Goal: Check status: Check status

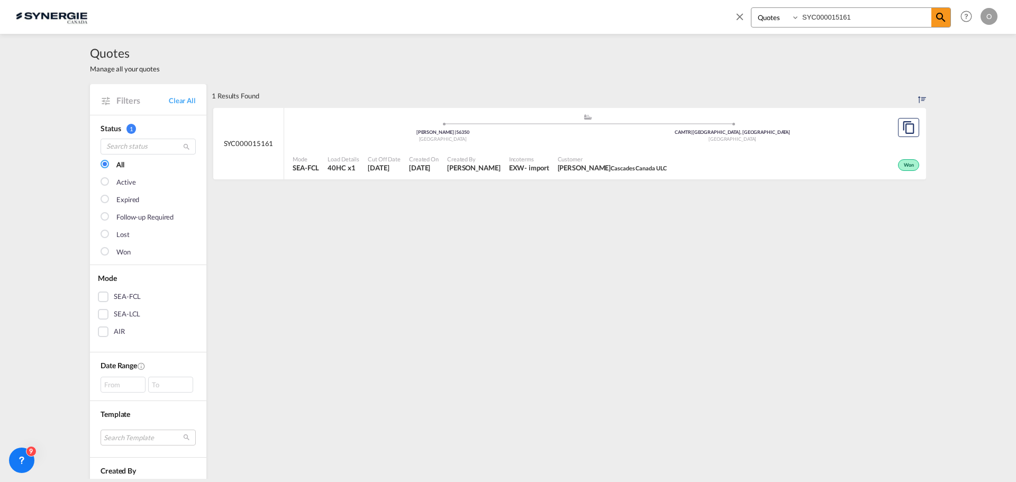
select select "Quotes"
click at [864, 11] on input "SYC000015161" at bounding box center [865, 17] width 132 height 19
click at [576, 32] on div "Bookings Quotes Enquiries SYC000015161 Help Resources Product Release O My Prof…" at bounding box center [508, 16] width 984 height 33
paste input "3749"
type input "SYC000013749"
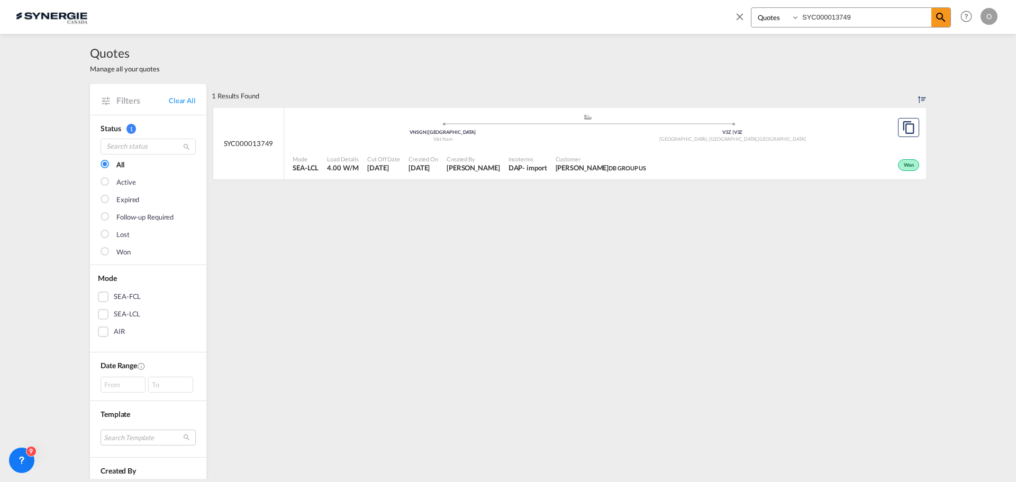
click at [504, 153] on div "Incoterms DAP - import" at bounding box center [527, 164] width 47 height 26
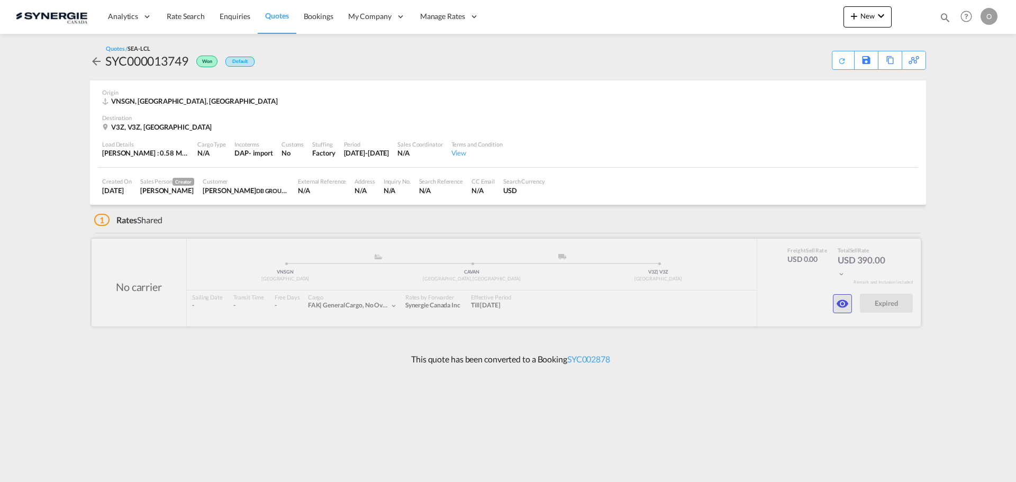
click at [834, 304] on button "button" at bounding box center [842, 303] width 19 height 19
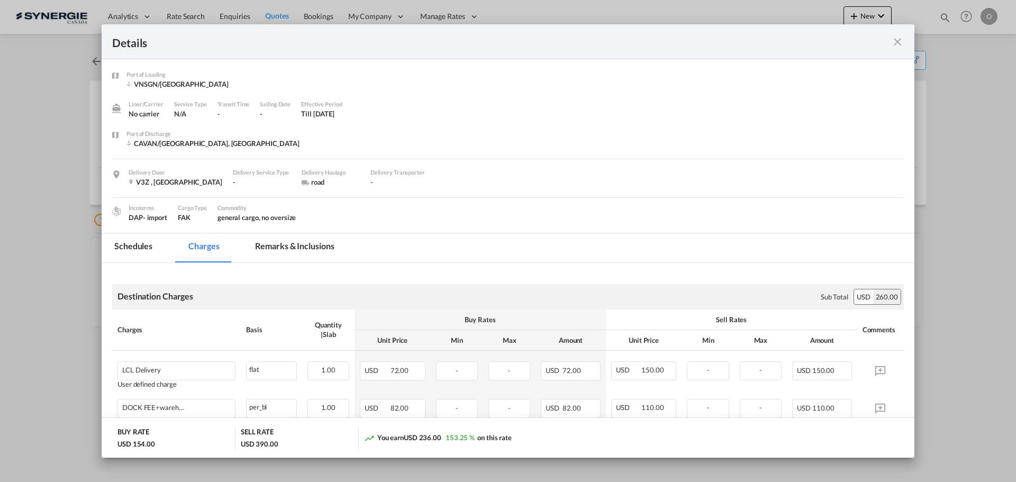
click at [278, 249] on md-tab-item "Remarks & Inclusions" at bounding box center [294, 247] width 104 height 29
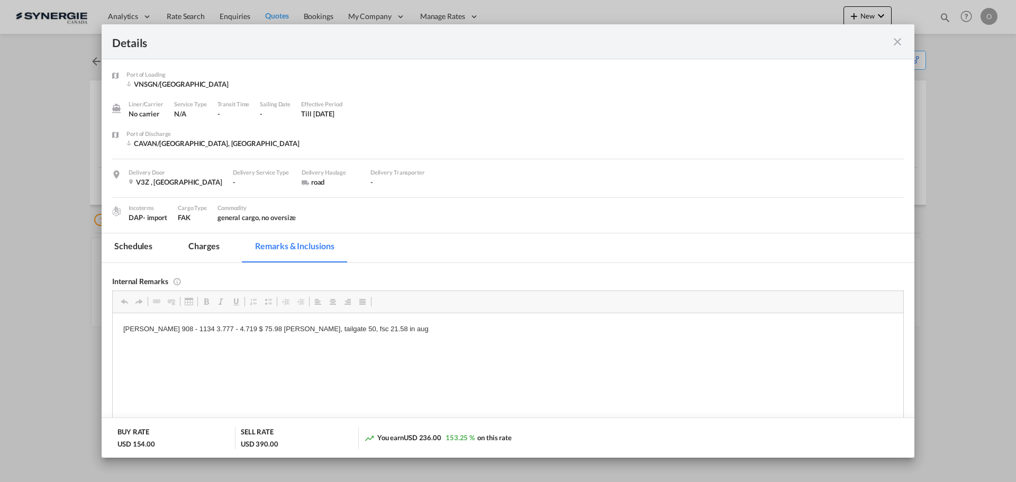
click at [215, 249] on md-tab-item "Charges" at bounding box center [204, 247] width 56 height 29
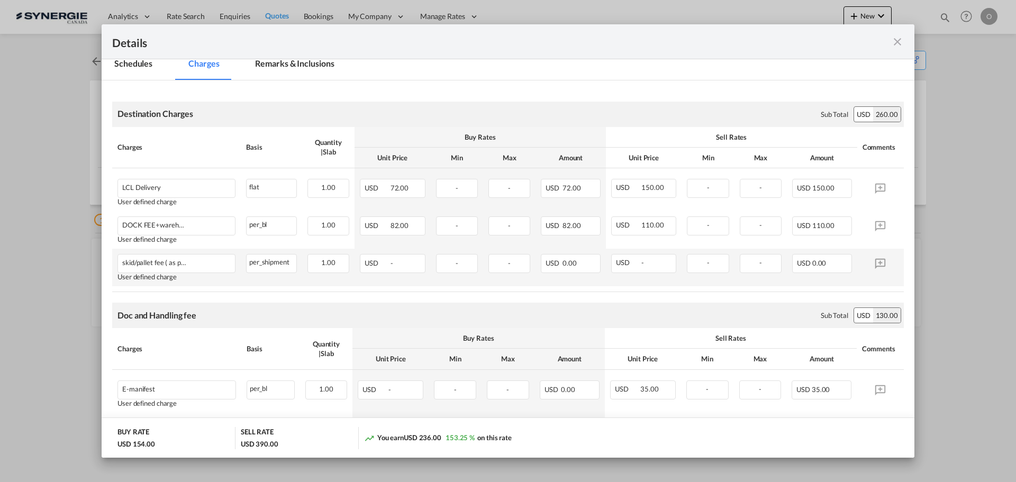
scroll to position [106, 0]
